Goal: Task Accomplishment & Management: Complete application form

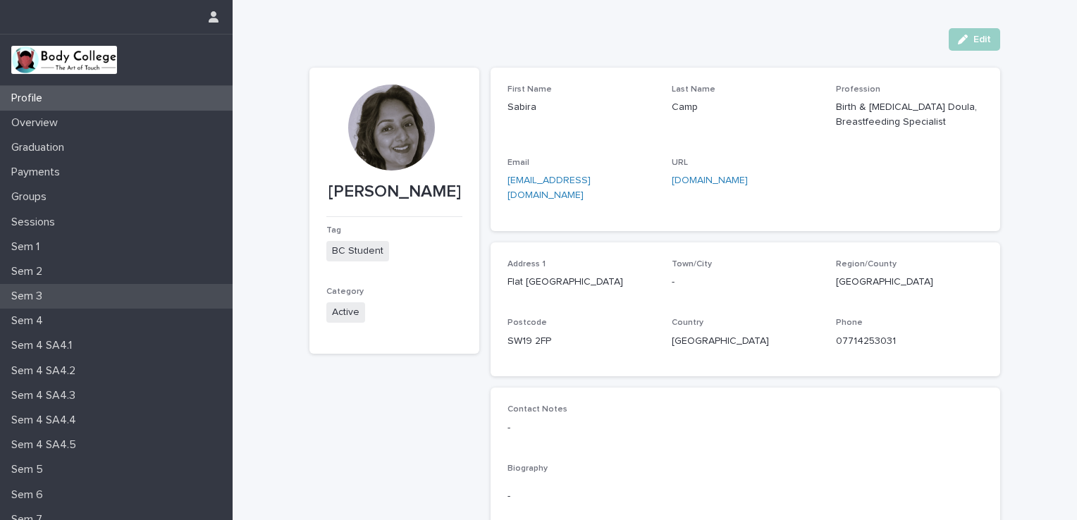
click at [61, 288] on div "Sem 3" at bounding box center [116, 296] width 233 height 25
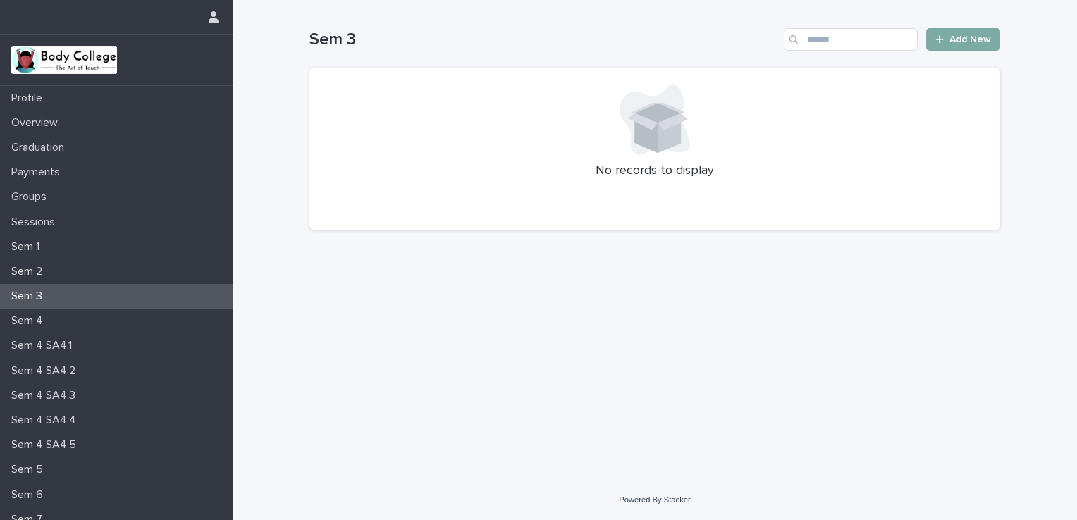
click at [957, 37] on span "Add New" at bounding box center [971, 40] width 42 height 10
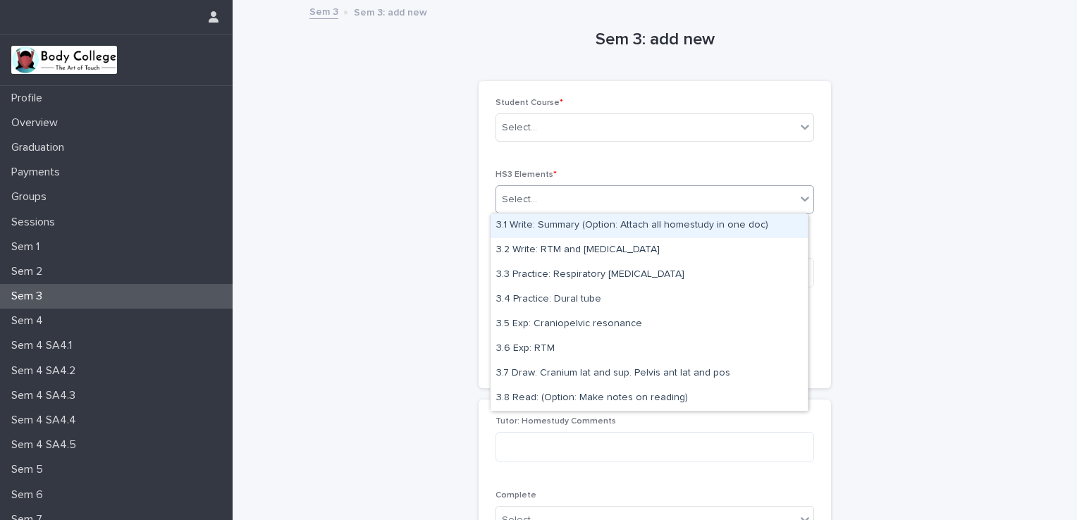
click at [742, 205] on div "Select..." at bounding box center [646, 199] width 300 height 23
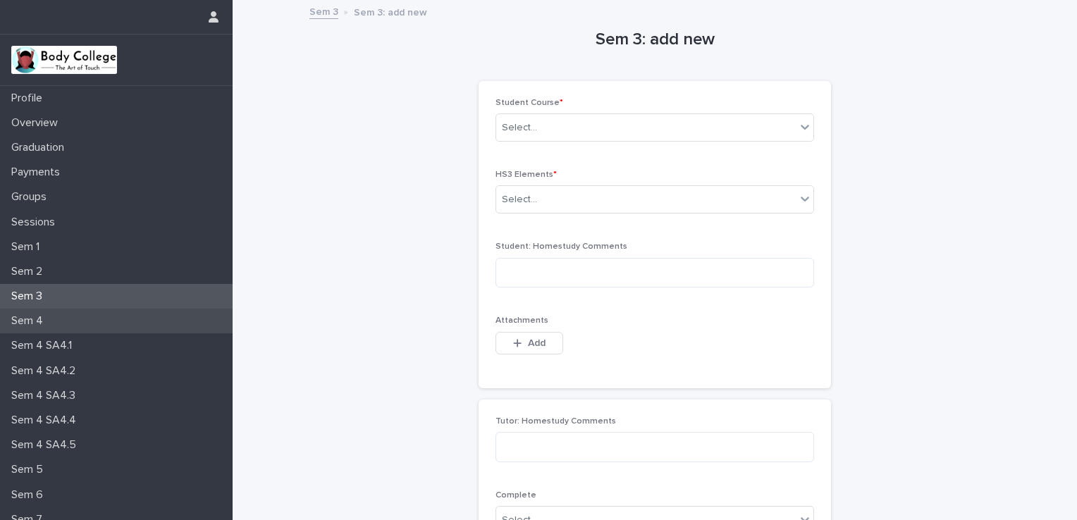
click at [23, 315] on p "Sem 4" at bounding box center [30, 320] width 49 height 13
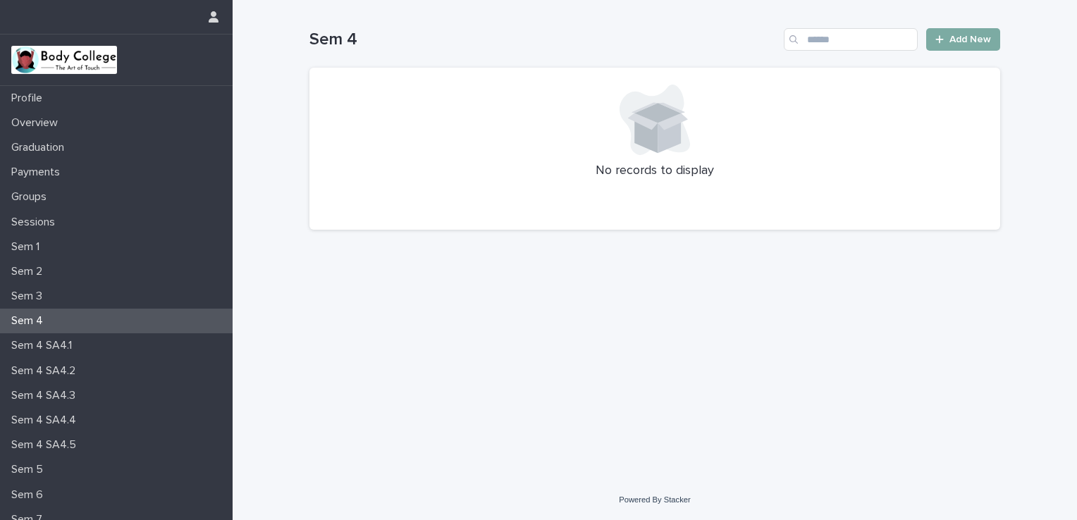
click at [966, 42] on span "Add New" at bounding box center [971, 40] width 42 height 10
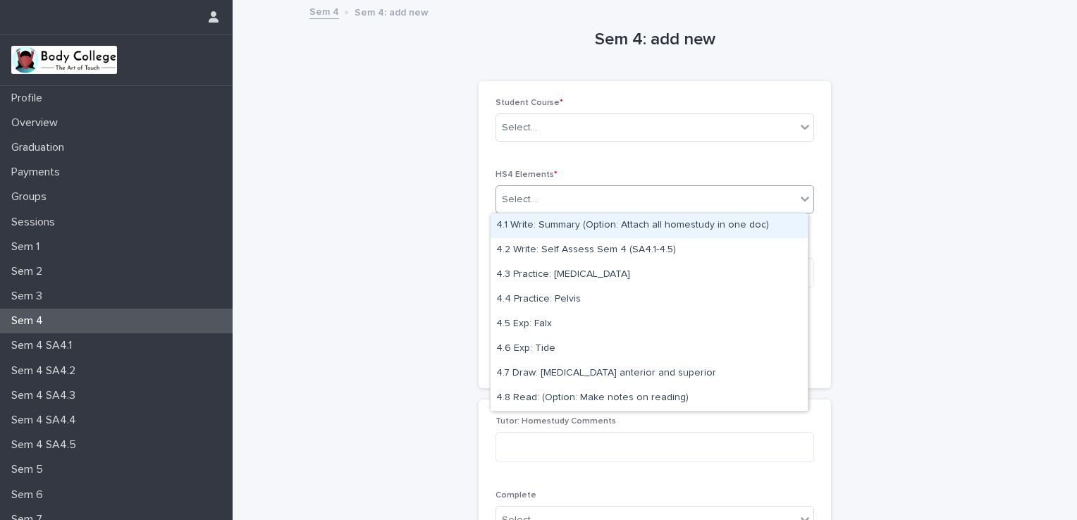
click at [773, 200] on div "Select..." at bounding box center [646, 199] width 300 height 23
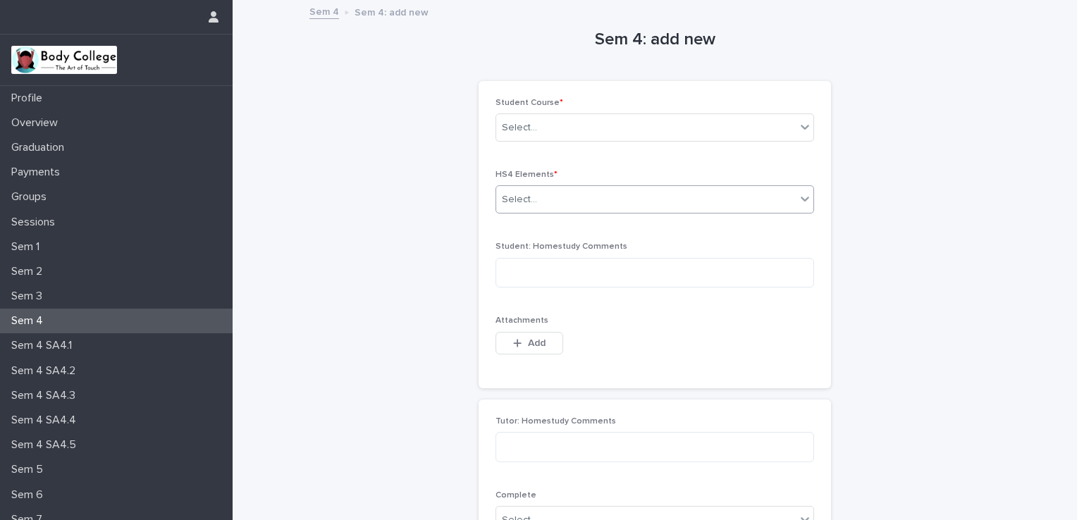
click at [797, 206] on div at bounding box center [805, 198] width 17 height 25
click at [98, 345] on div "Sem 4 SA4.1" at bounding box center [116, 345] width 233 height 25
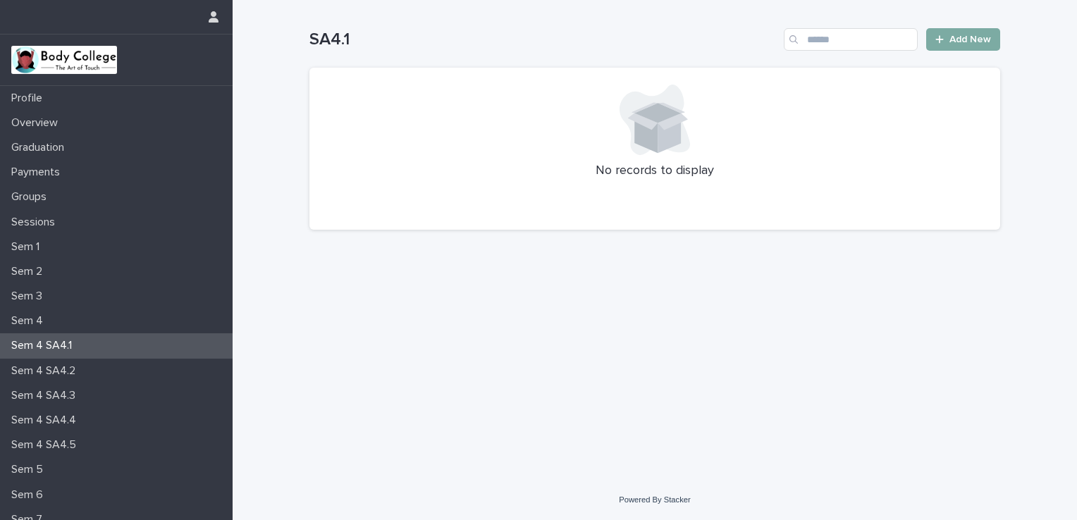
click at [967, 41] on span "Add New" at bounding box center [971, 40] width 42 height 10
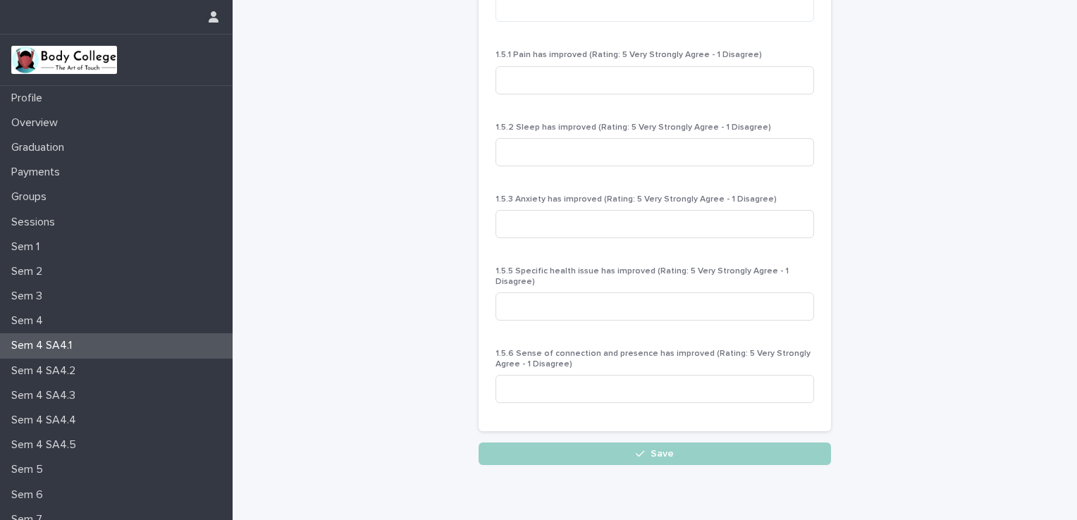
scroll to position [525, 0]
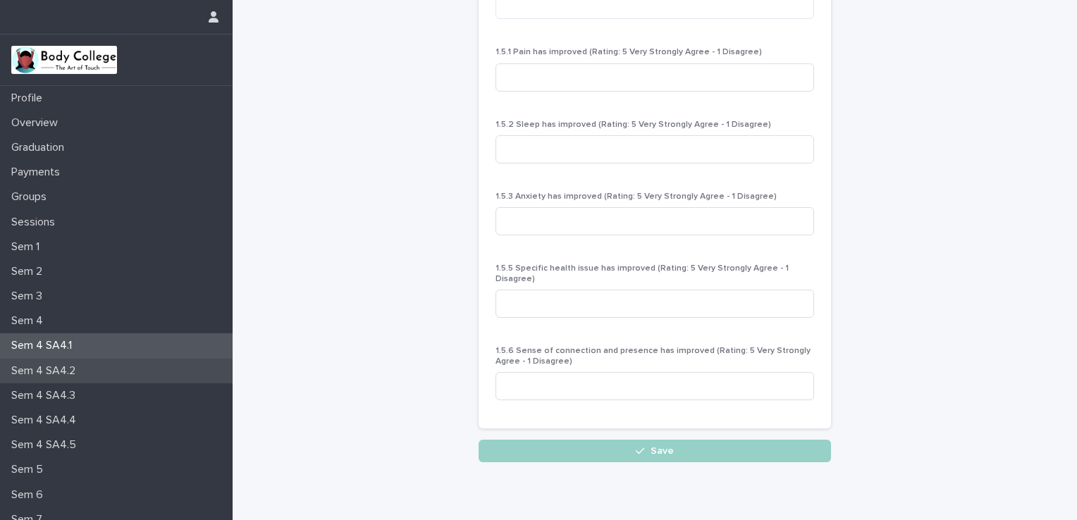
click at [113, 369] on div "Sem 4 SA4.2" at bounding box center [116, 371] width 233 height 25
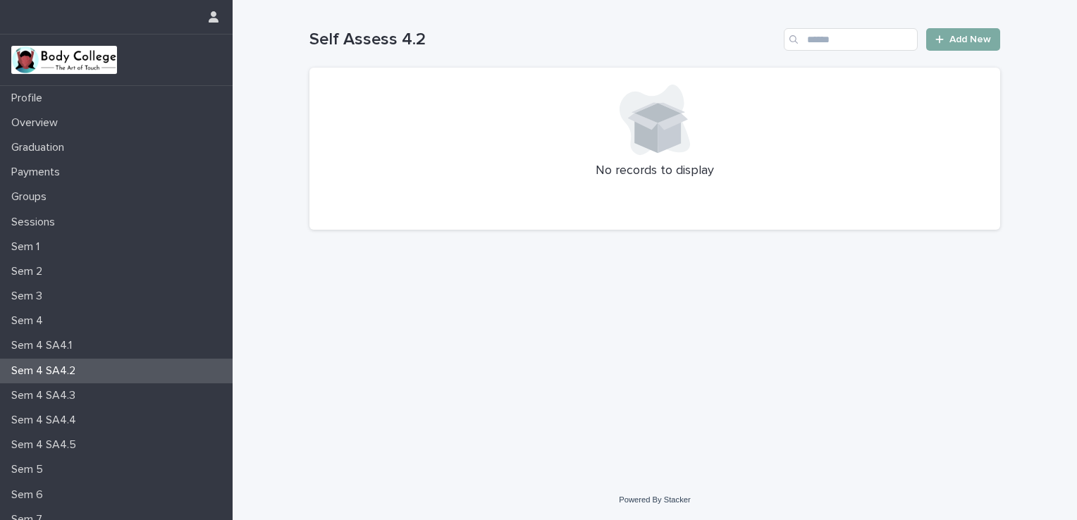
click at [950, 47] on link "Add New" at bounding box center [963, 39] width 74 height 23
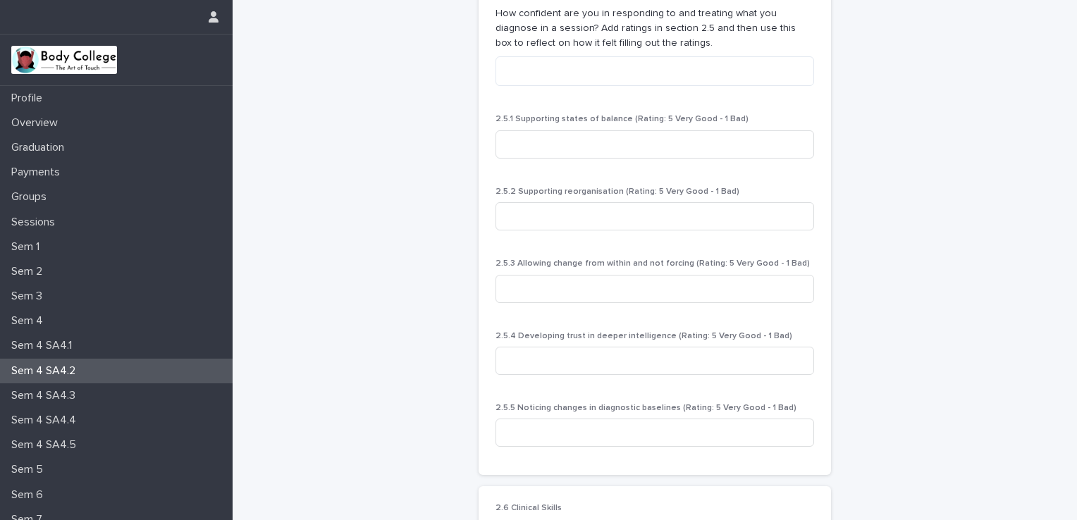
scroll to position [2348, 0]
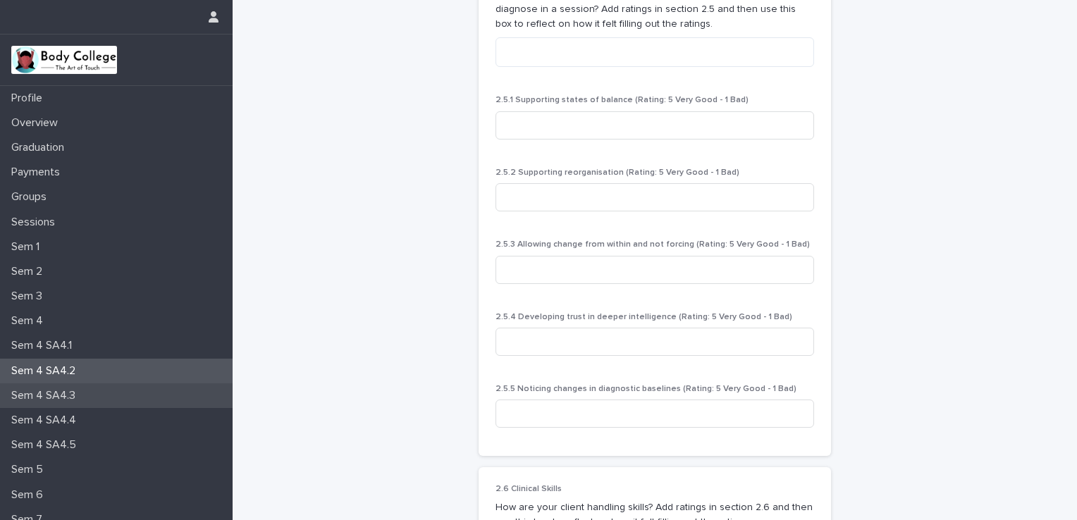
click at [154, 393] on div "Sem 4 SA4.3" at bounding box center [116, 396] width 233 height 25
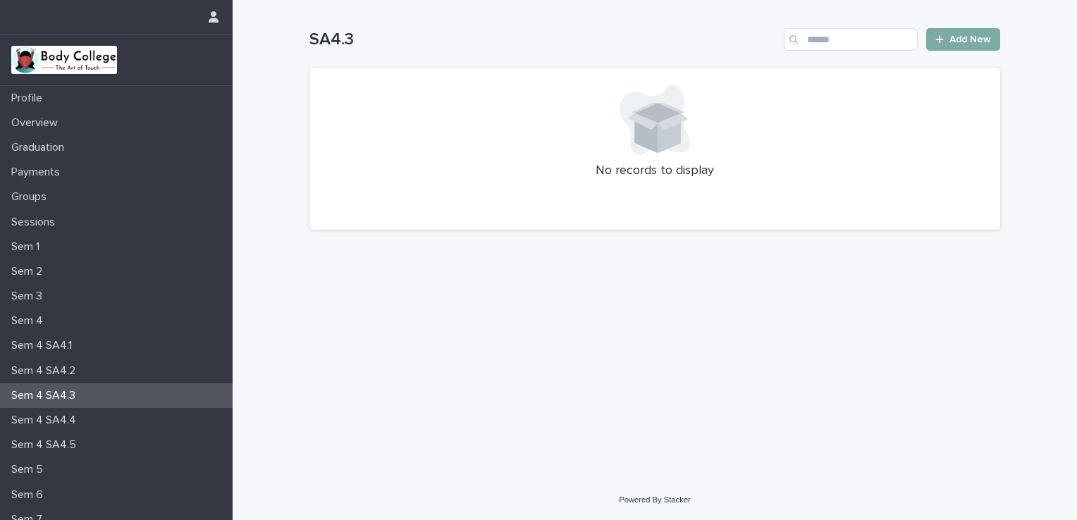
click at [945, 41] on div at bounding box center [943, 40] width 14 height 10
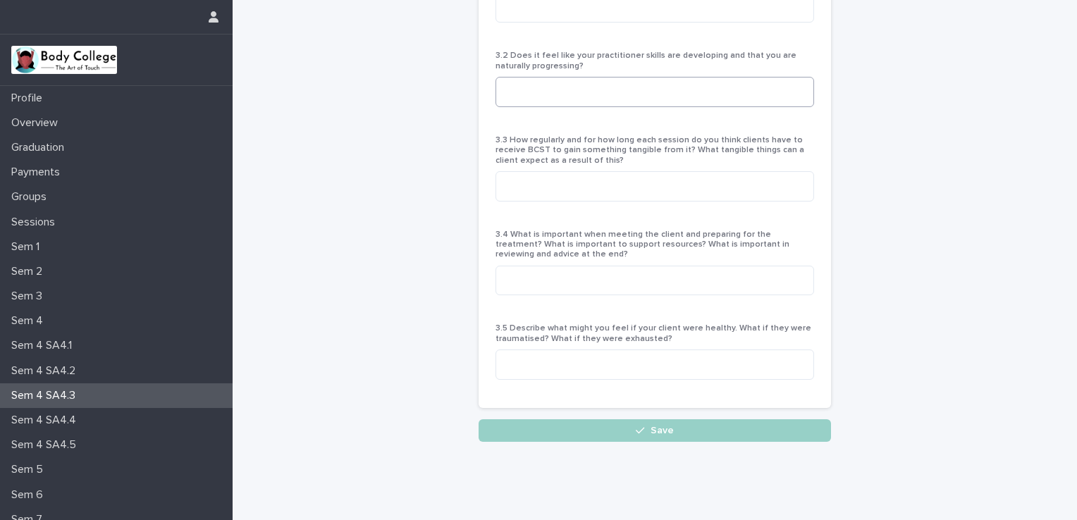
scroll to position [243, 0]
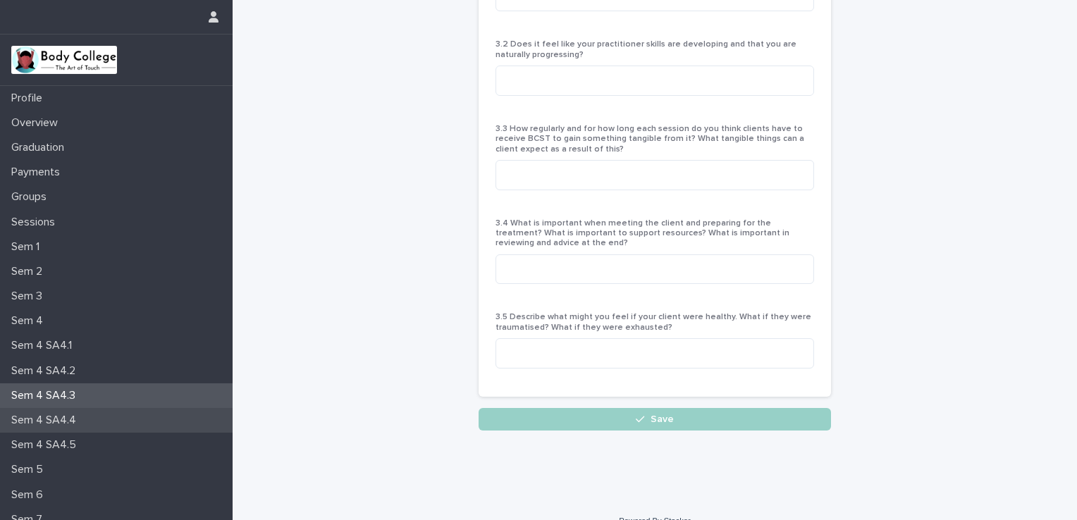
click at [93, 426] on div "Sem 4 SA4.4" at bounding box center [116, 420] width 233 height 25
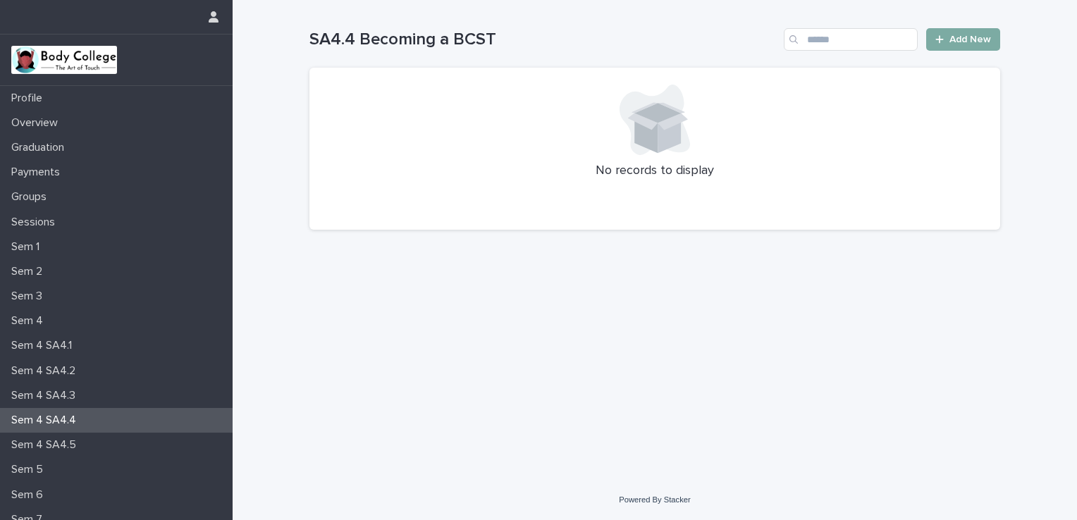
click at [943, 44] on link "Add New" at bounding box center [963, 39] width 74 height 23
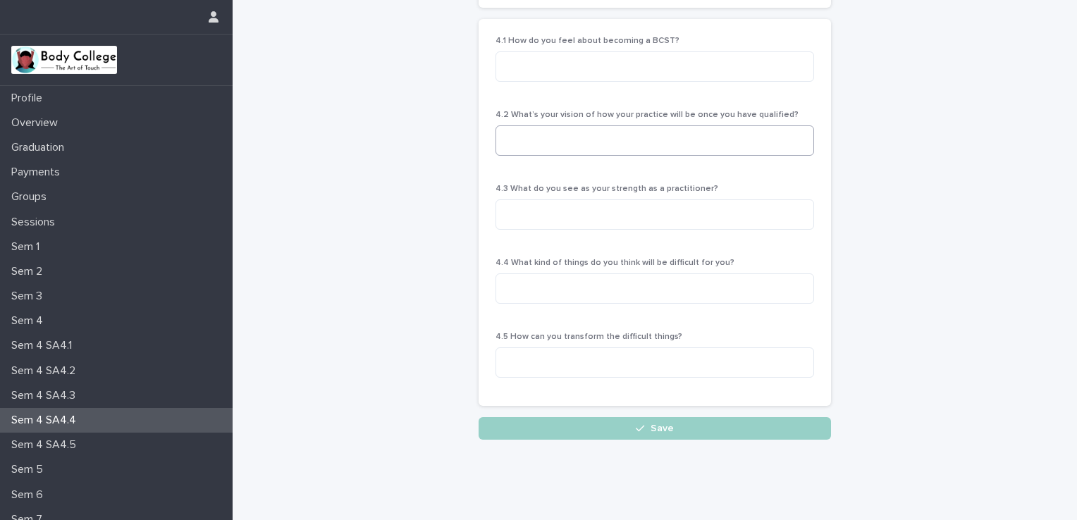
scroll to position [163, 0]
click at [122, 446] on div "Sem 4 SA4.5" at bounding box center [116, 445] width 233 height 25
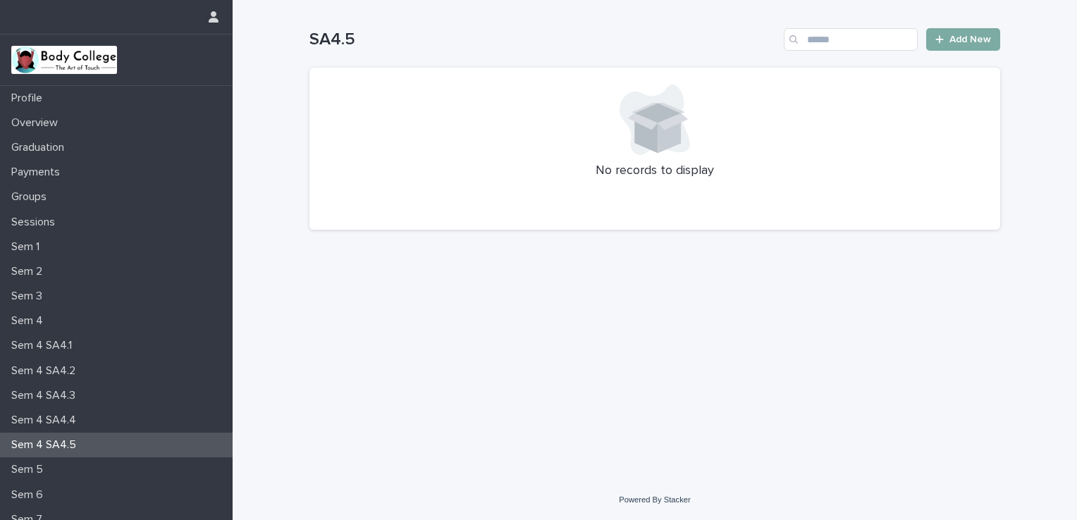
click at [956, 39] on span "Add New" at bounding box center [971, 40] width 42 height 10
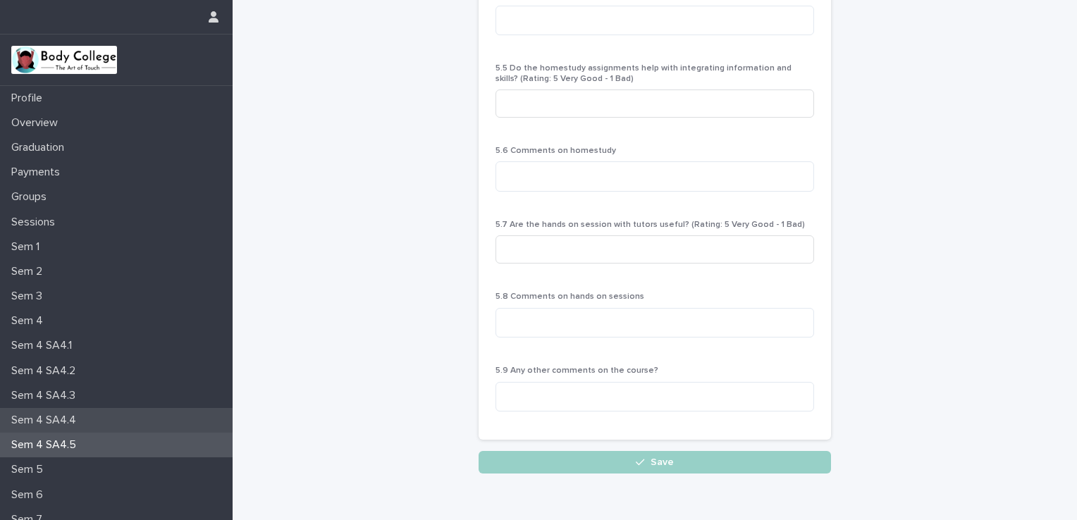
scroll to position [58, 0]
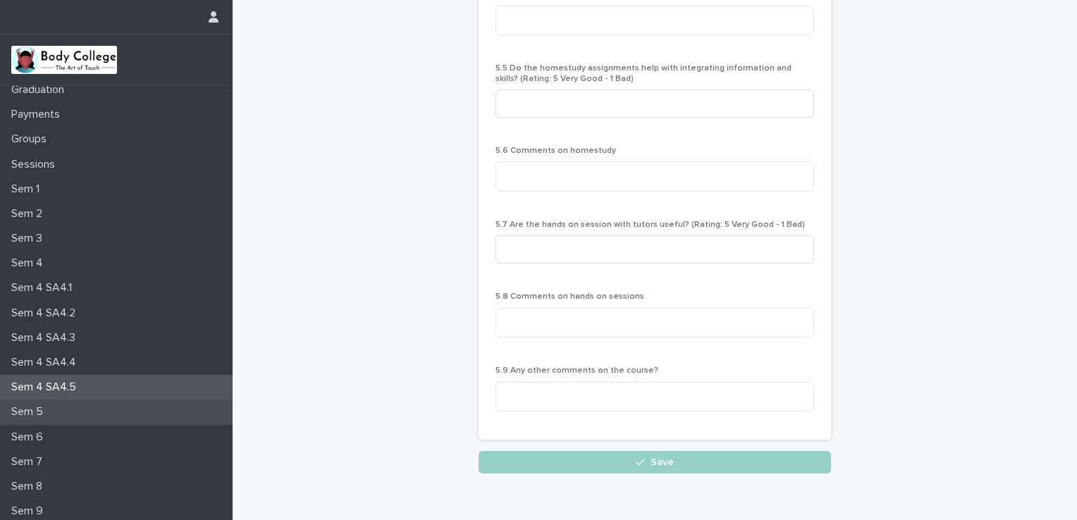
click at [110, 410] on div "Sem 5" at bounding box center [116, 412] width 233 height 25
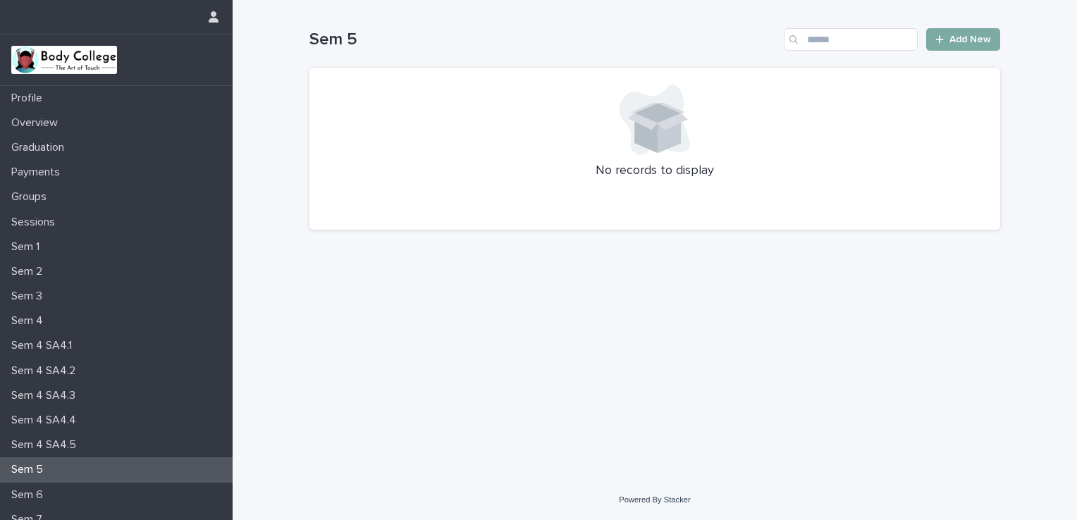
click at [960, 44] on span "Add New" at bounding box center [971, 40] width 42 height 10
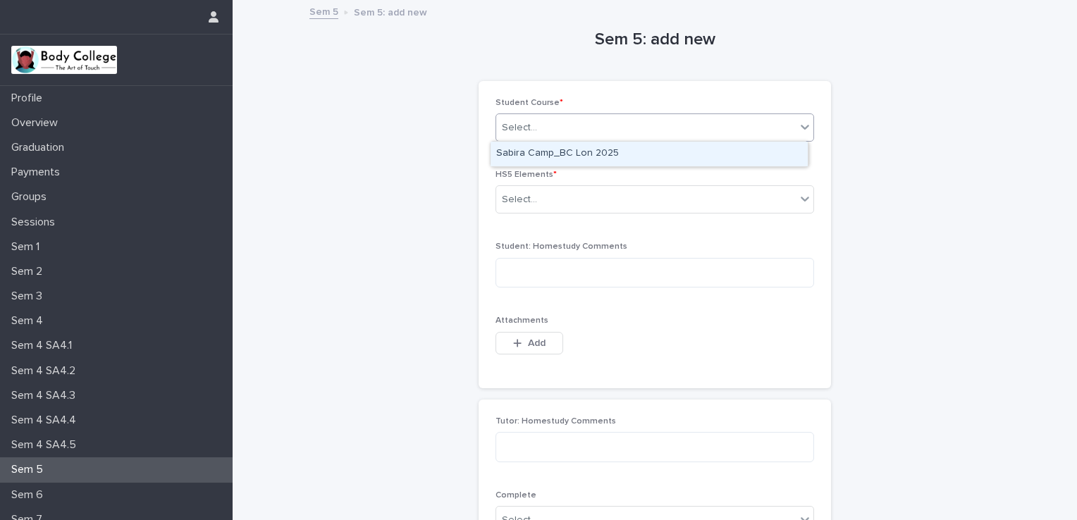
click at [797, 136] on div at bounding box center [805, 126] width 17 height 25
click at [823, 138] on div "Student Course * option Sabira Camp_BC Lon 2025 focused, 1 of 1. 1 result avail…" at bounding box center [655, 234] width 353 height 307
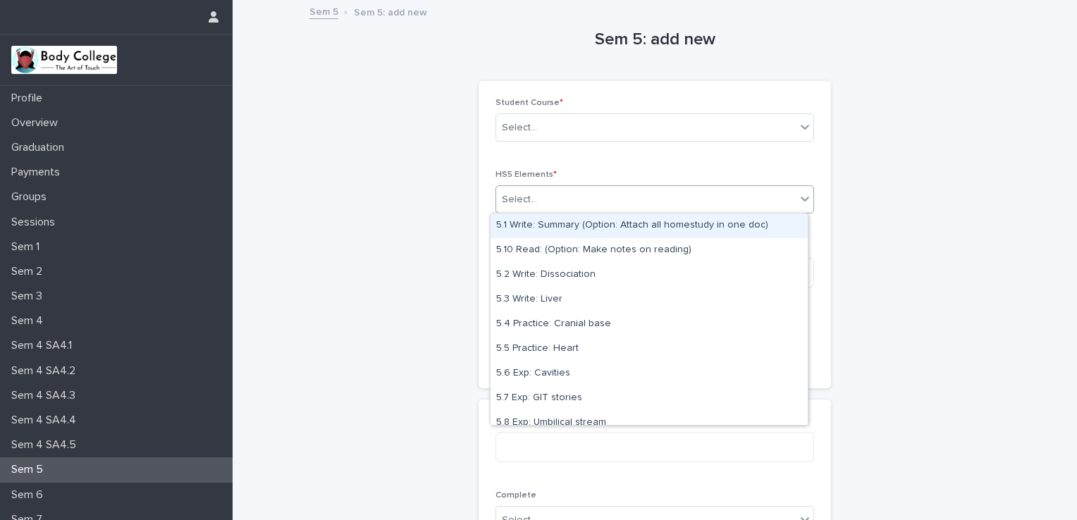
click at [790, 204] on div "Select..." at bounding box center [646, 199] width 300 height 23
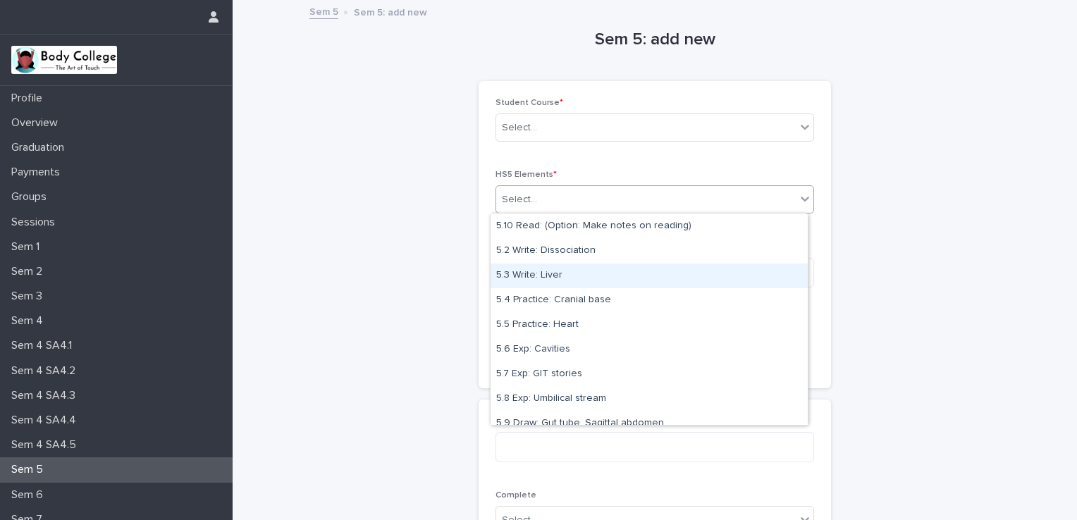
scroll to position [35, 0]
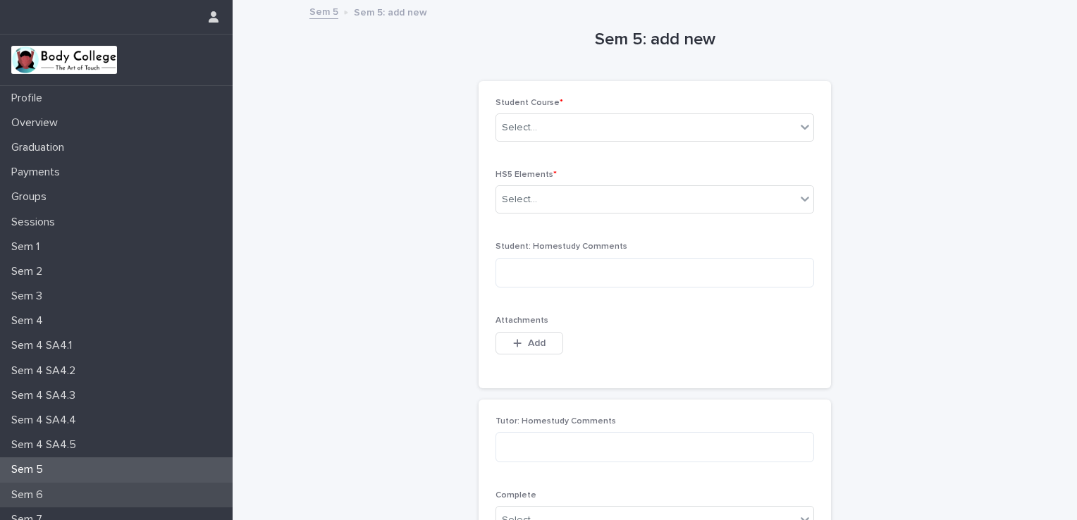
click at [106, 487] on div "Sem 6" at bounding box center [116, 495] width 233 height 25
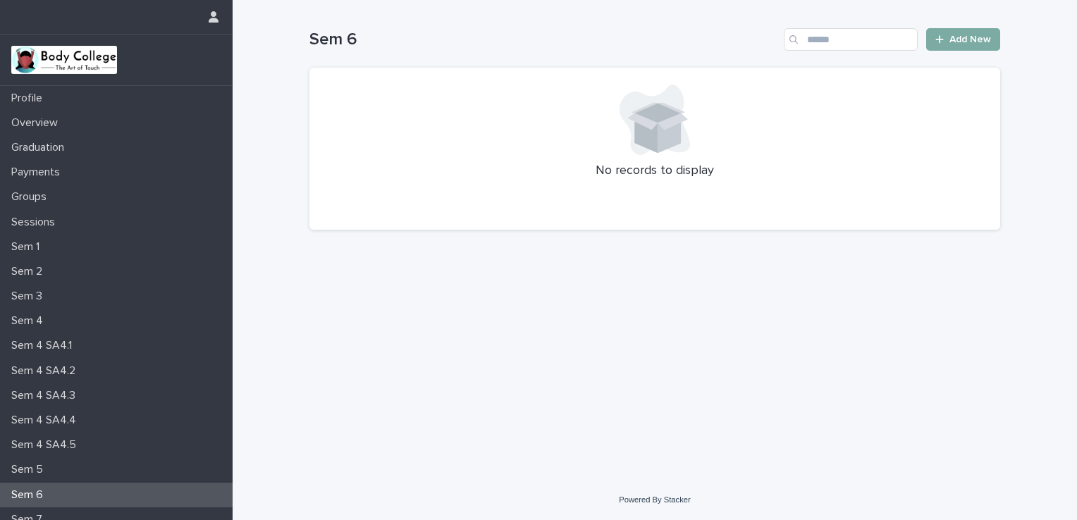
click at [972, 43] on span "Add New" at bounding box center [971, 40] width 42 height 10
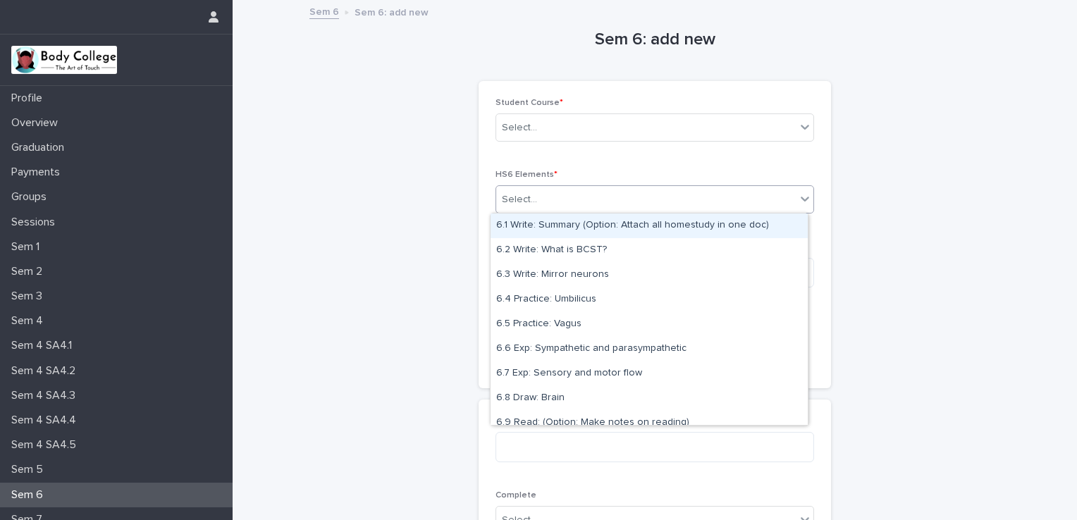
click at [800, 193] on icon at bounding box center [805, 199] width 14 height 14
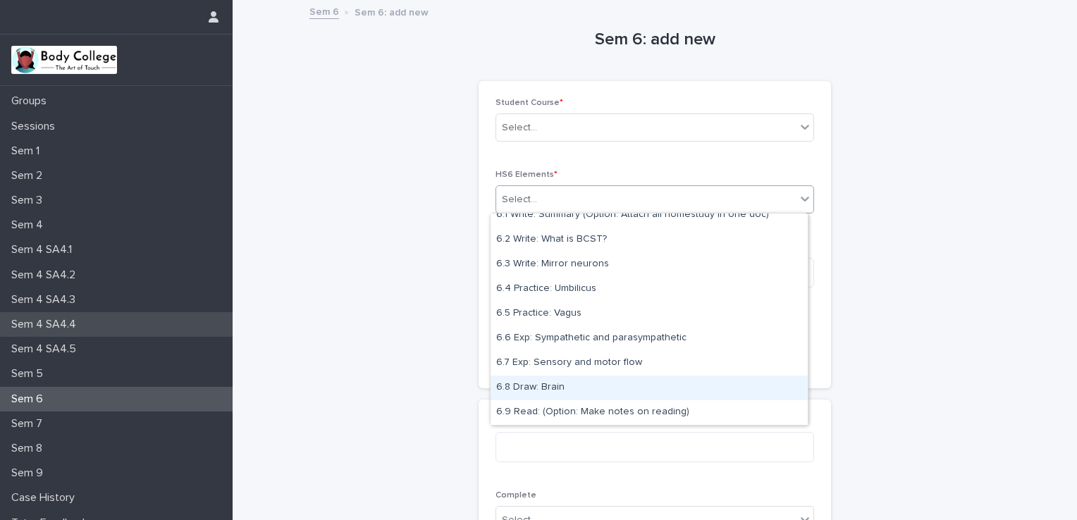
scroll to position [111, 0]
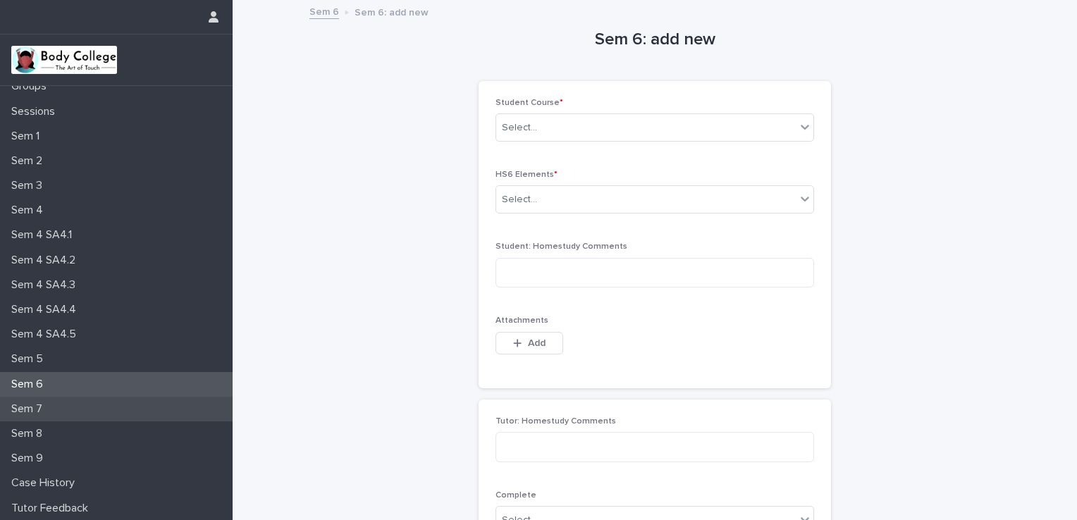
click at [121, 414] on div "Sem 7" at bounding box center [116, 409] width 233 height 25
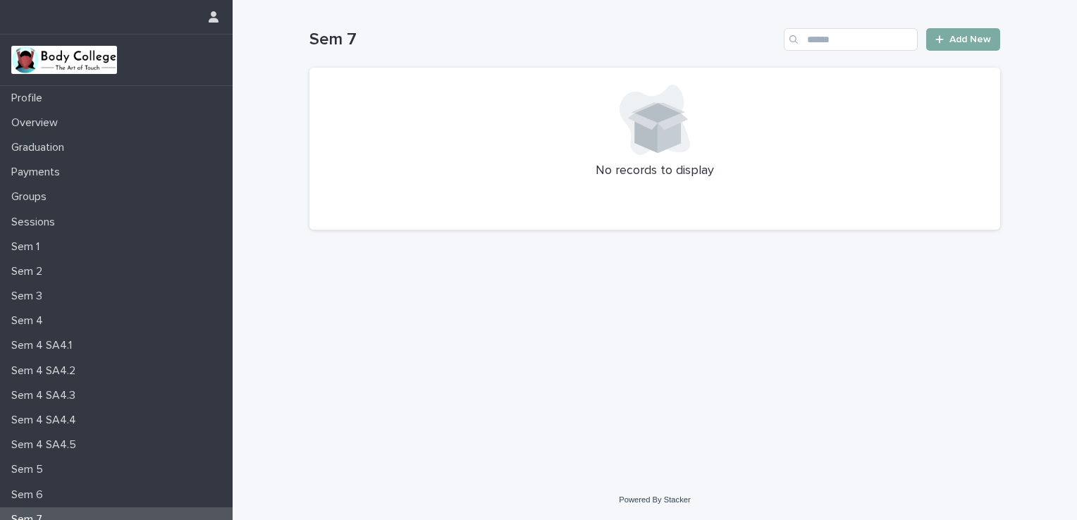
click at [979, 40] on span "Add New" at bounding box center [971, 40] width 42 height 10
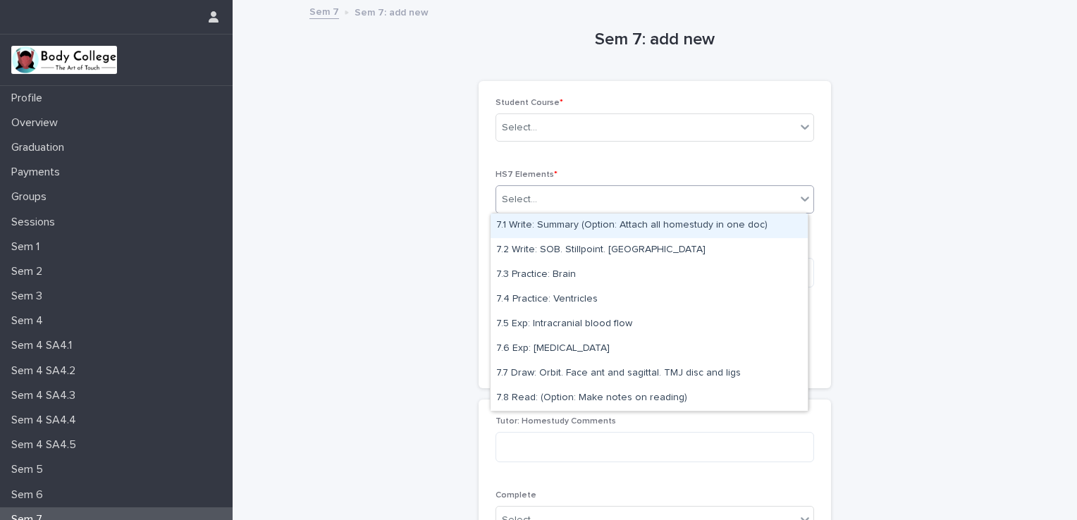
click at [799, 202] on icon at bounding box center [805, 199] width 14 height 14
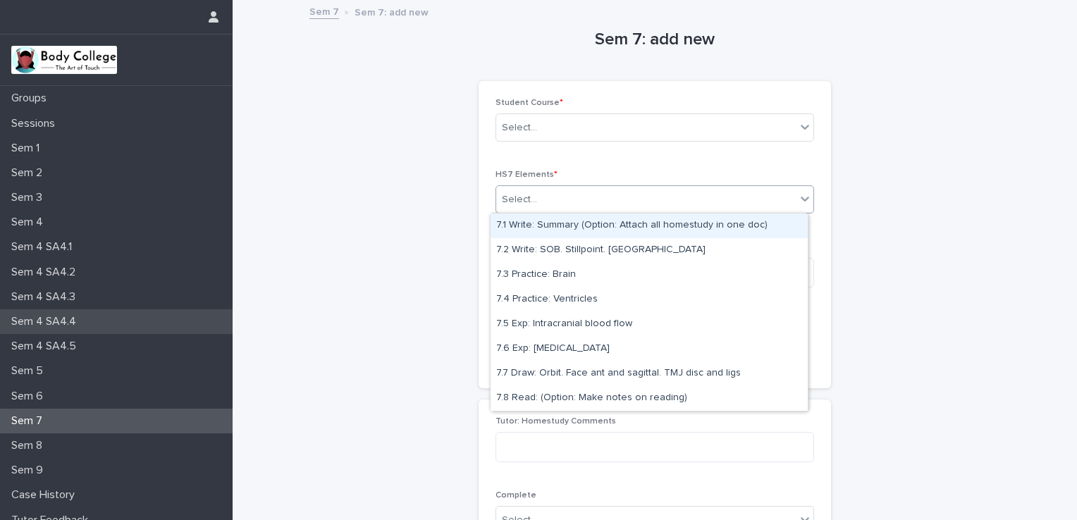
scroll to position [111, 0]
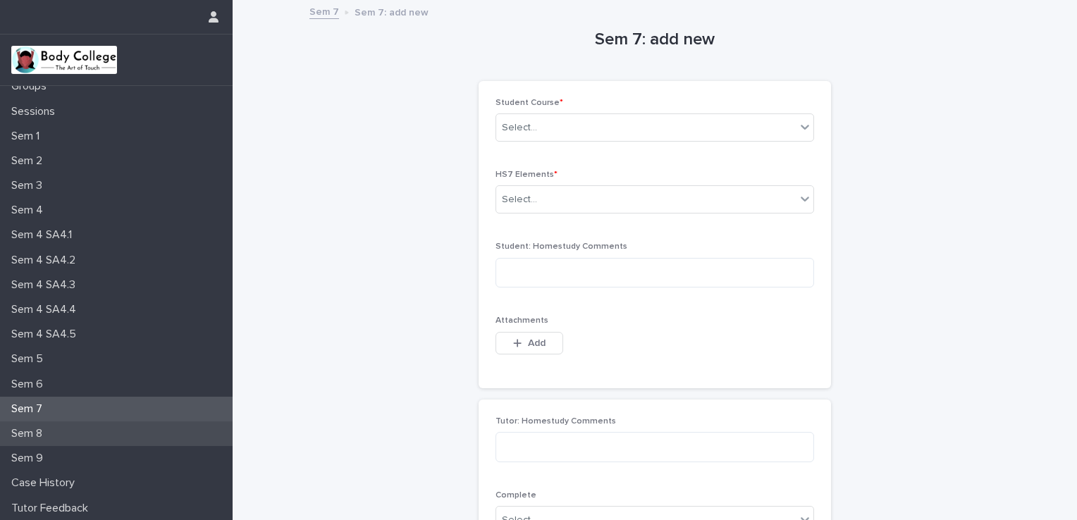
click at [90, 442] on div "Sem 8" at bounding box center [116, 434] width 233 height 25
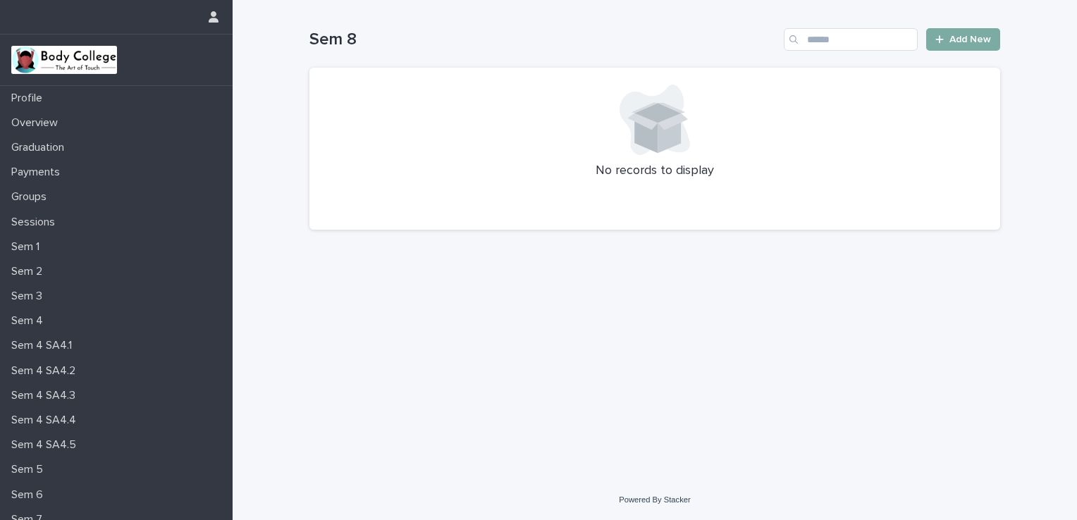
click at [960, 44] on link "Add New" at bounding box center [963, 39] width 74 height 23
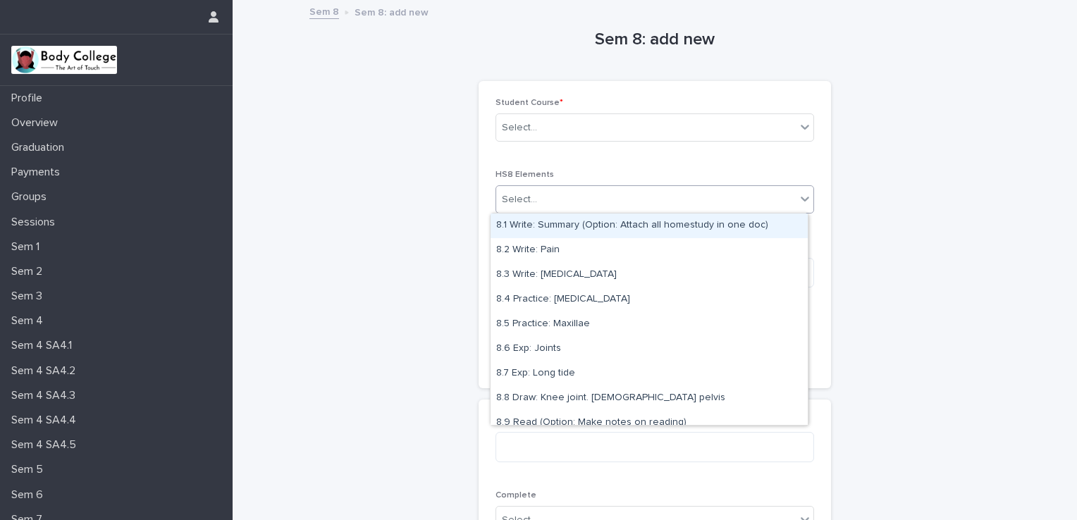
click at [798, 199] on icon at bounding box center [805, 199] width 14 height 14
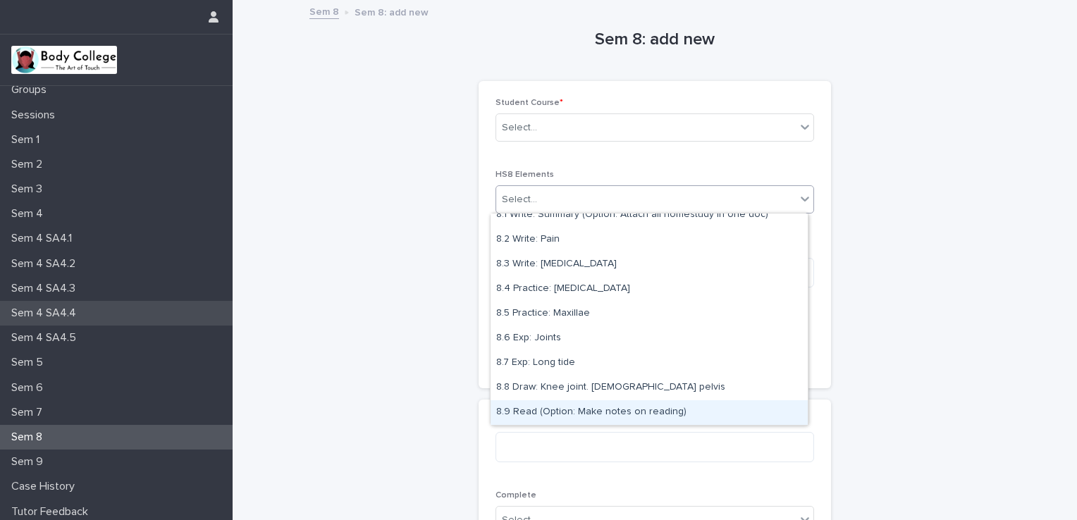
scroll to position [111, 0]
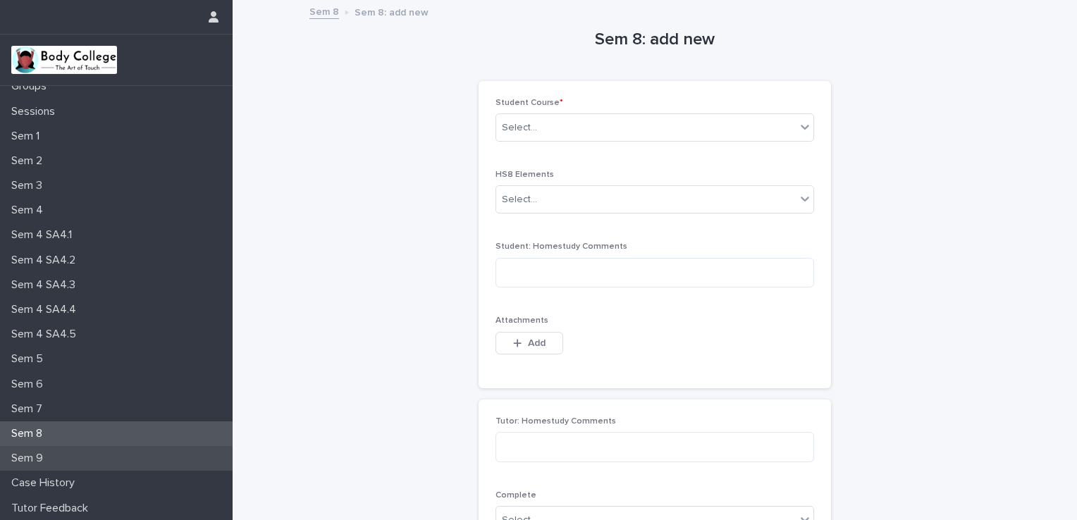
click at [99, 460] on div "Sem 9" at bounding box center [116, 458] width 233 height 25
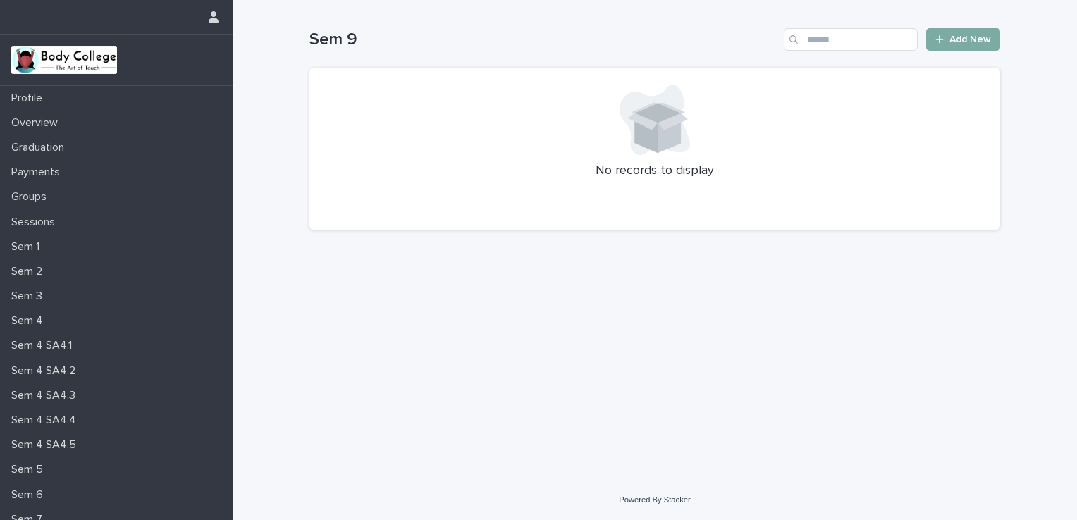
click at [955, 42] on span "Add New" at bounding box center [971, 40] width 42 height 10
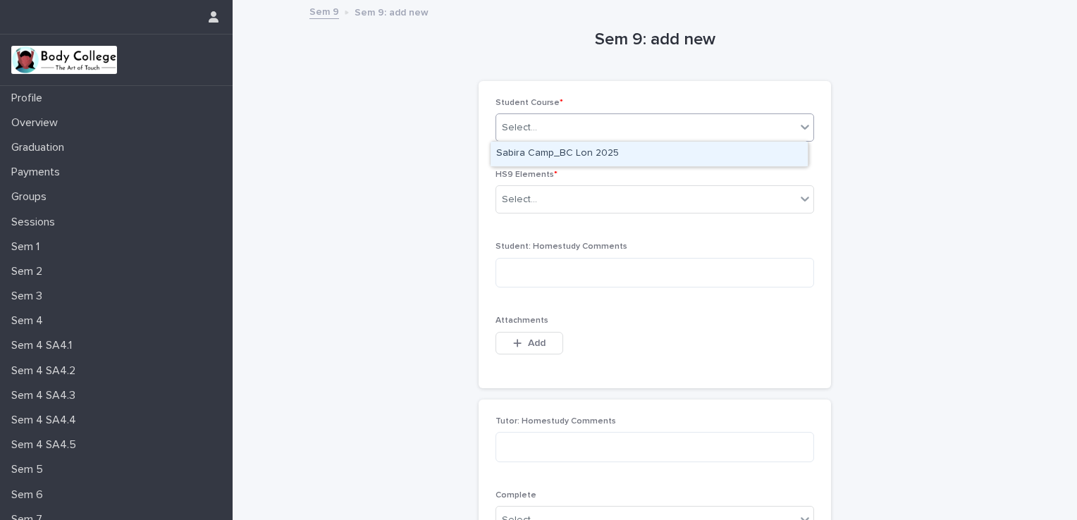
click at [804, 133] on icon at bounding box center [805, 127] width 14 height 14
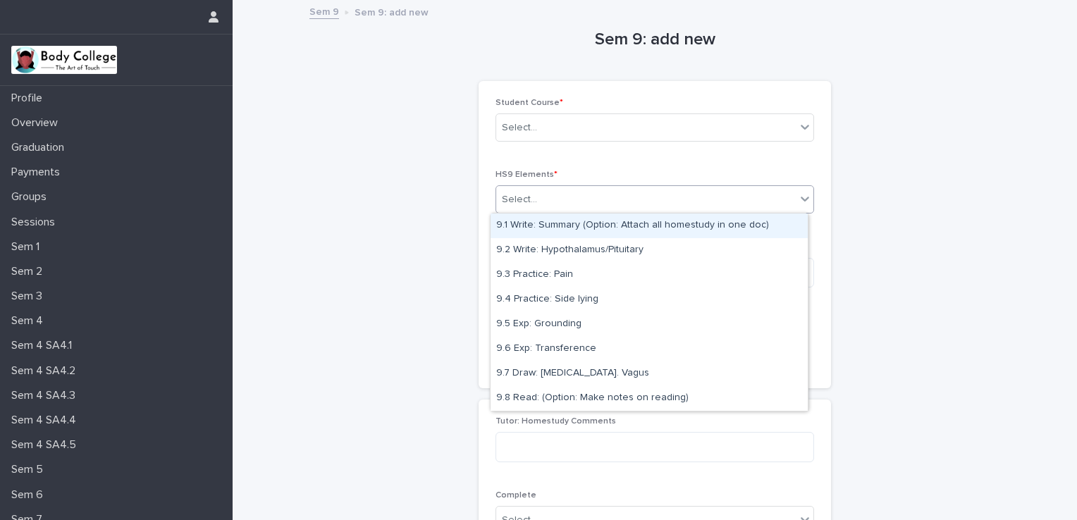
click at [798, 207] on div at bounding box center [805, 198] width 17 height 25
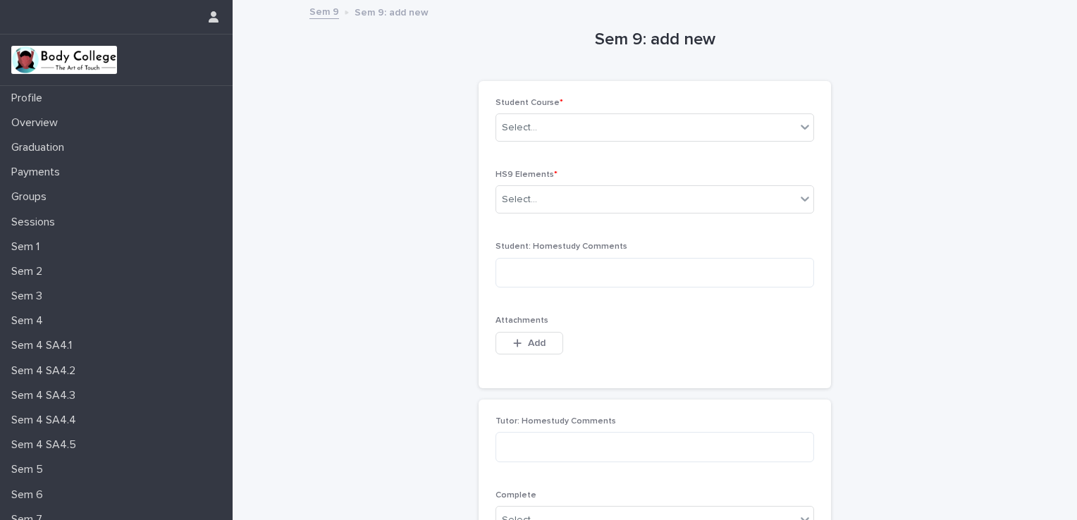
click at [330, 446] on div "Sem 9: add new Loading... Saving… Loading... Saving… Loading... Saving… Student…" at bounding box center [655, 298] width 691 height 595
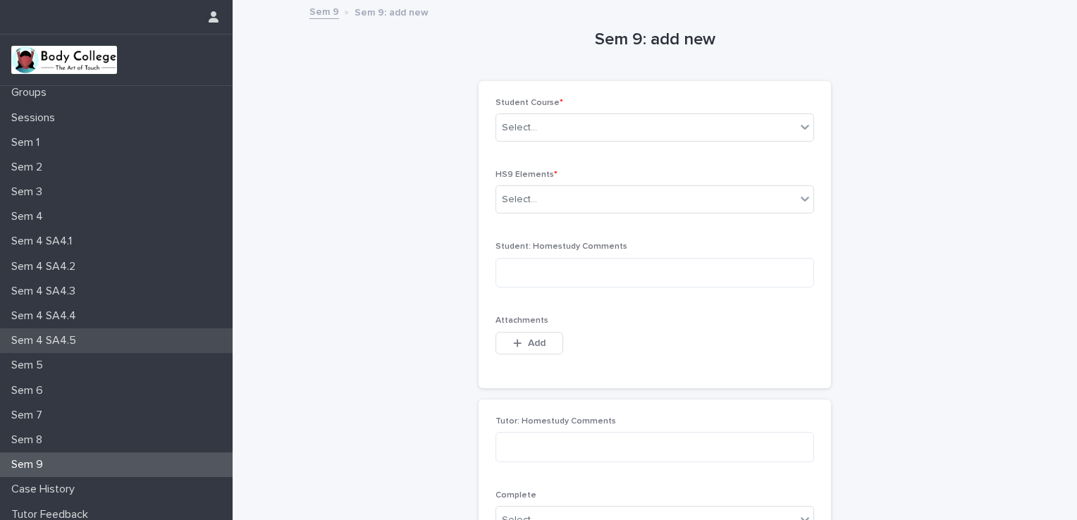
scroll to position [111, 0]
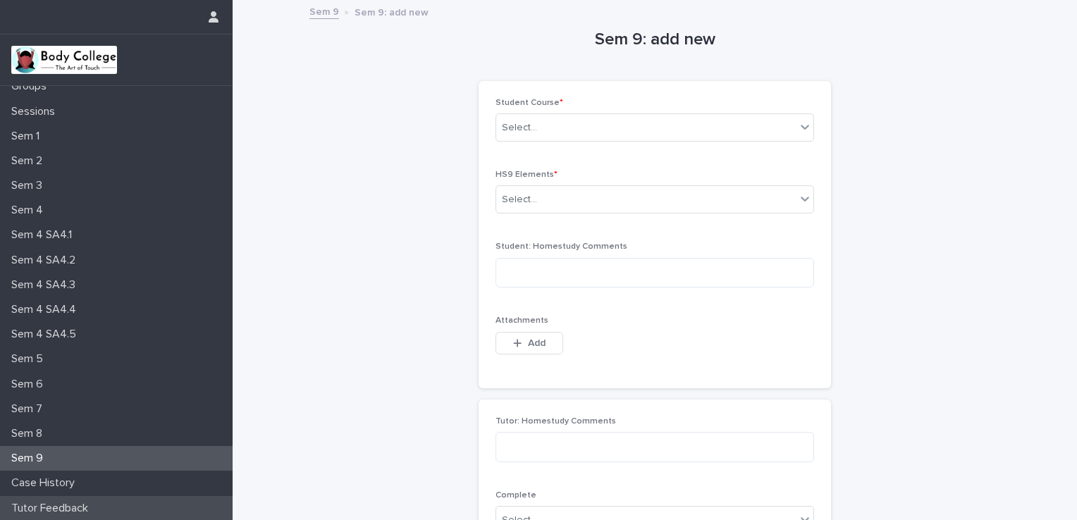
click at [178, 502] on div "Tutor Feedback" at bounding box center [116, 508] width 233 height 25
